Goal: Contribute content: Add original content to the website for others to see

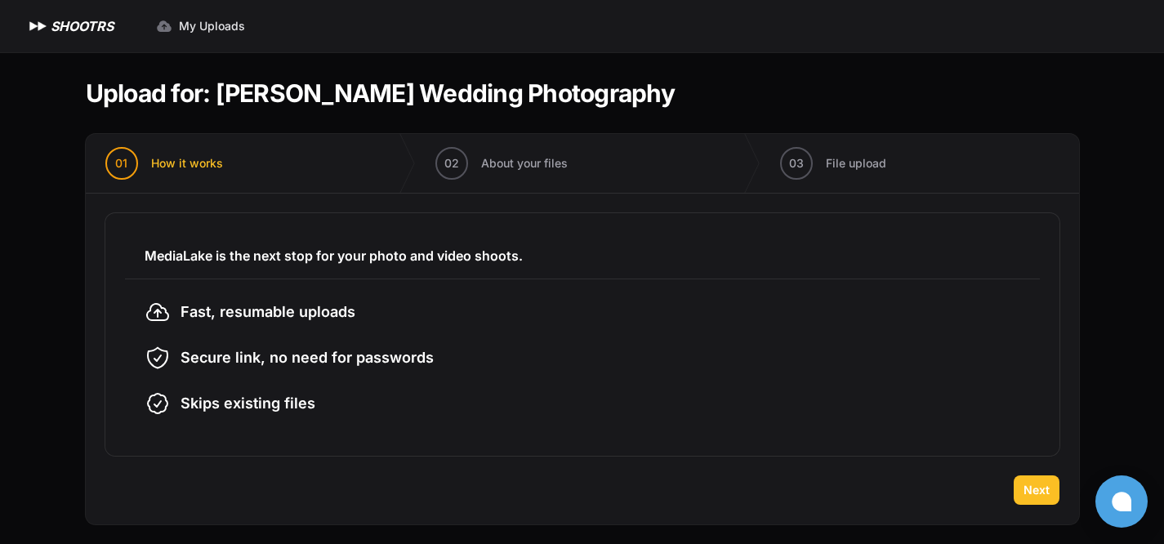
click at [1036, 488] on span "Next" at bounding box center [1036, 490] width 26 height 16
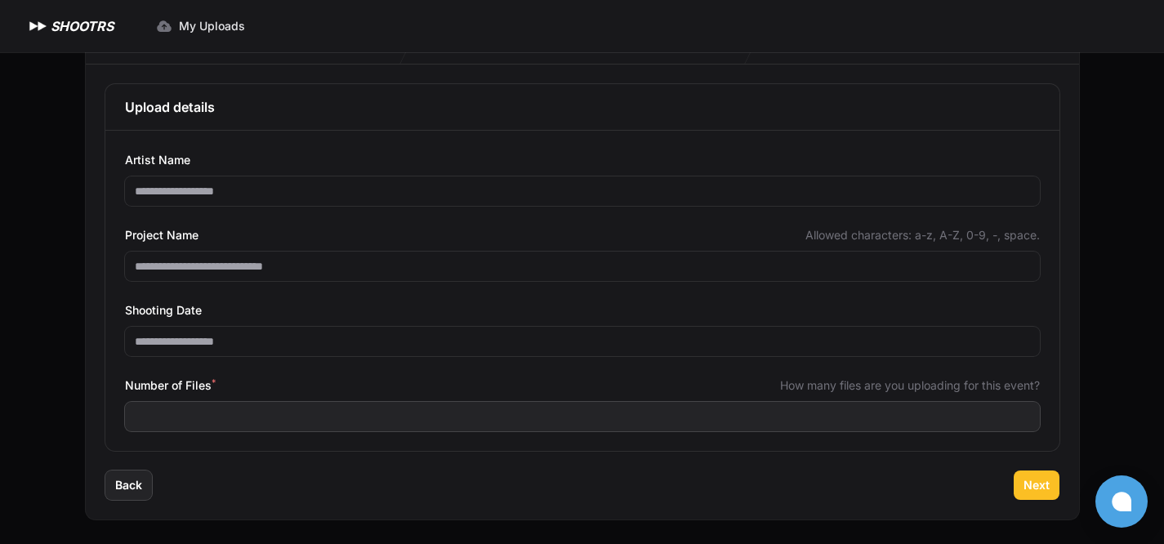
scroll to position [131, 0]
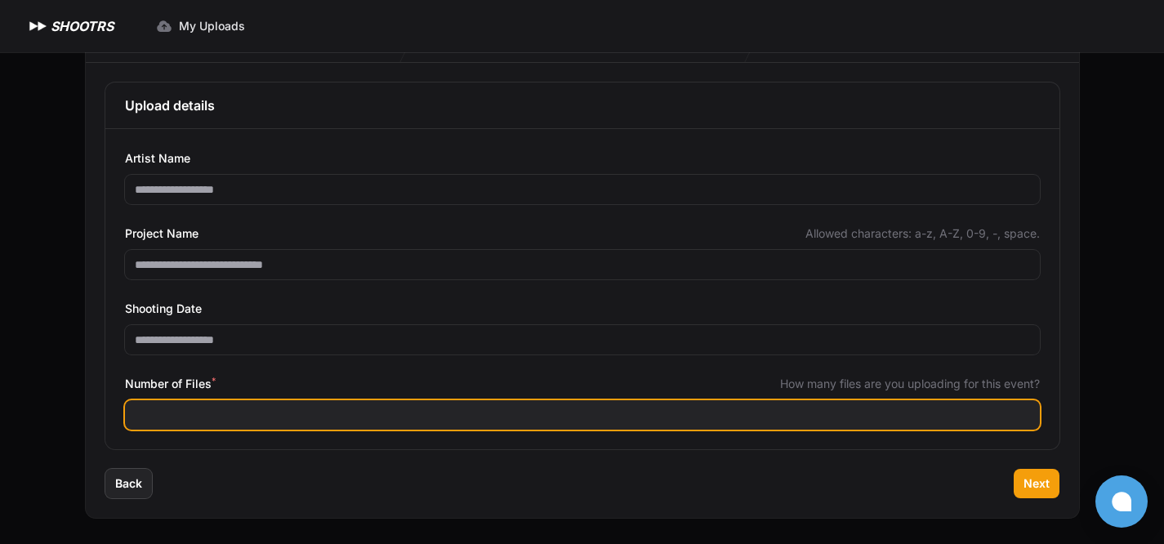
click at [212, 416] on input "Number of Files *" at bounding box center [582, 414] width 914 height 29
type input "****"
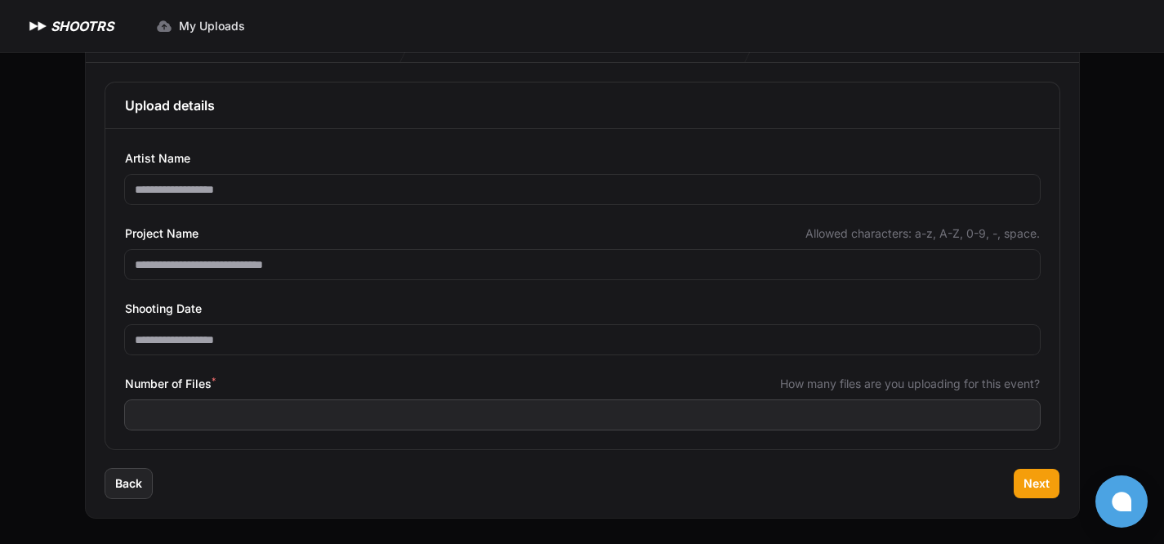
click at [910, 490] on div "Back Next" at bounding box center [582, 493] width 993 height 49
click at [1026, 484] on span "Next" at bounding box center [1036, 483] width 26 height 16
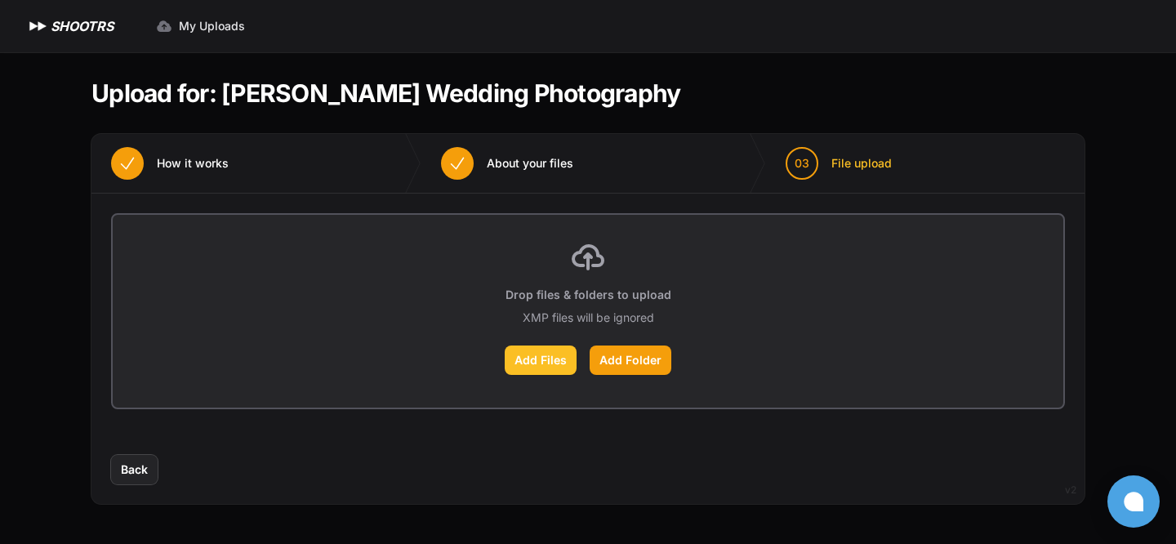
click at [547, 367] on label "Add Files" at bounding box center [541, 359] width 72 height 29
click at [0, 0] on input "Add Files" at bounding box center [0, 0] width 0 height 0
